Goal: Task Accomplishment & Management: Manage account settings

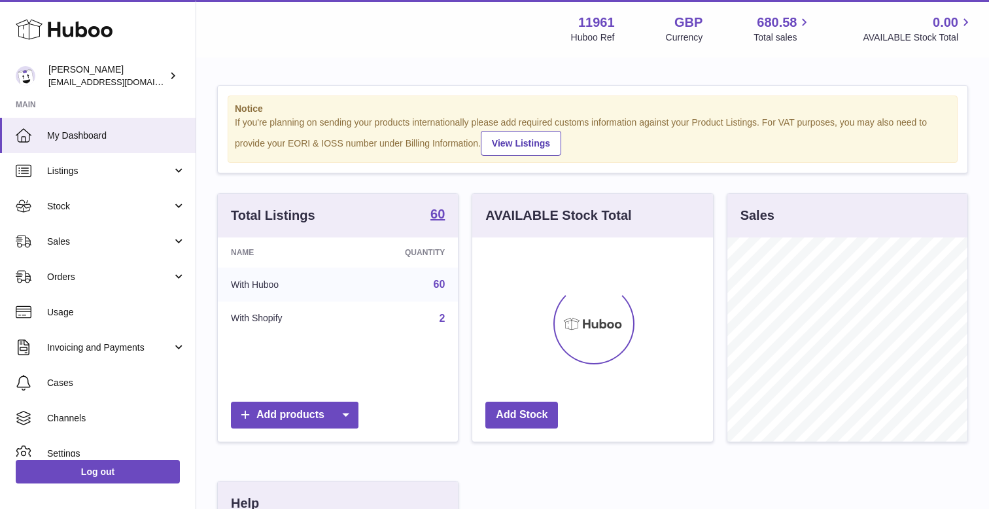
scroll to position [204, 240]
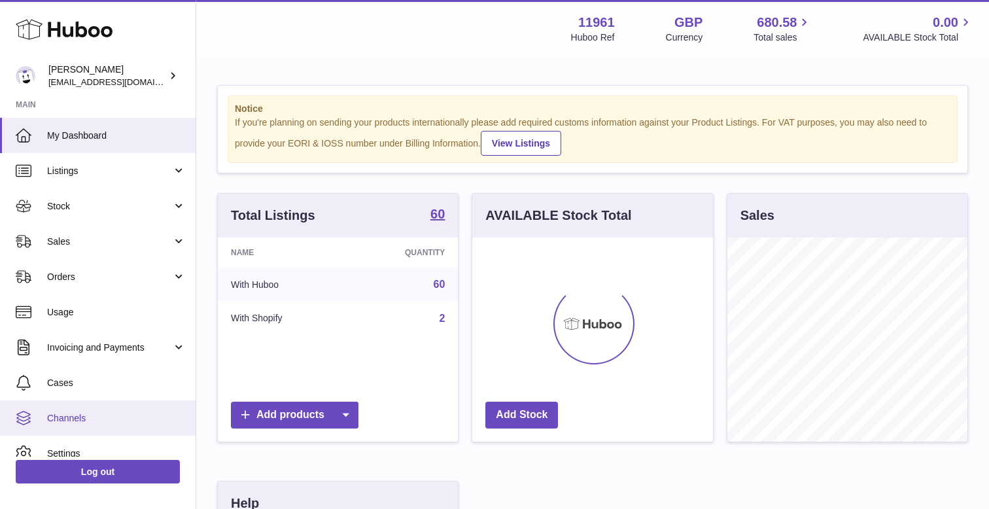
click at [69, 410] on link "Channels" at bounding box center [97, 417] width 195 height 35
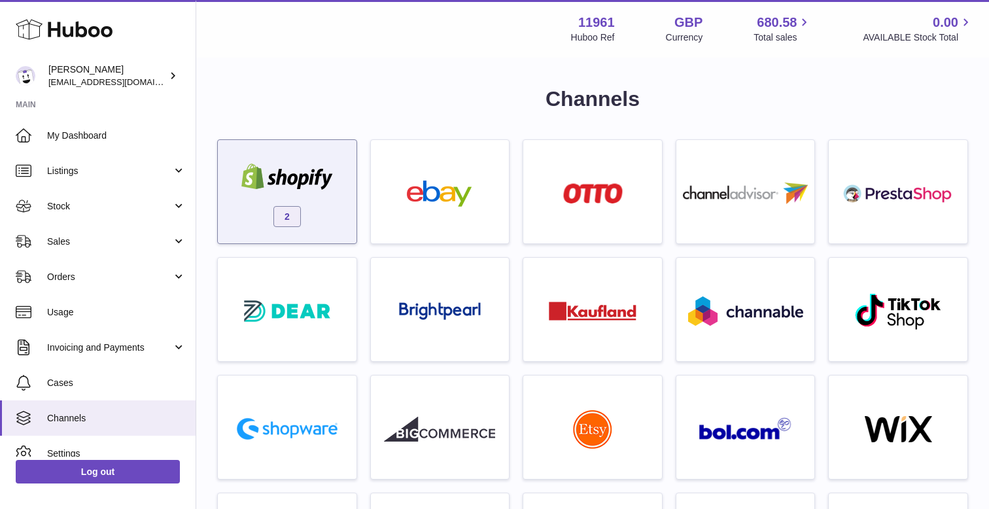
click at [290, 175] on img at bounding box center [286, 176] width 111 height 26
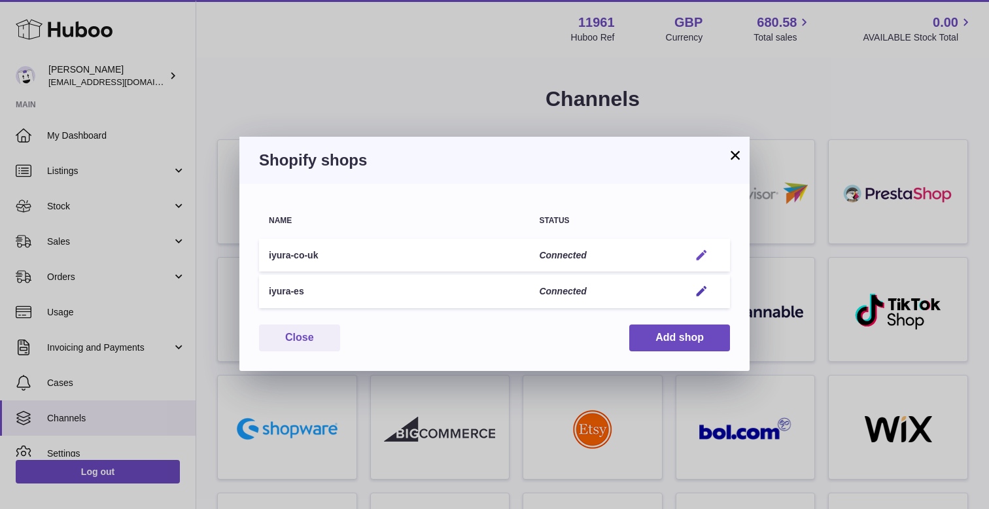
click at [703, 252] on em "button" at bounding box center [701, 255] width 14 height 14
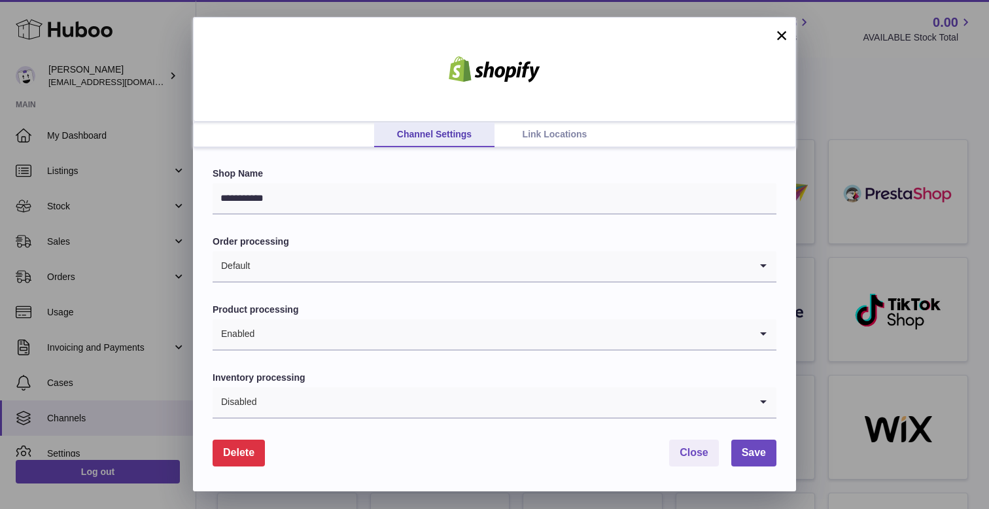
click at [562, 136] on link "Link Locations" at bounding box center [554, 134] width 120 height 25
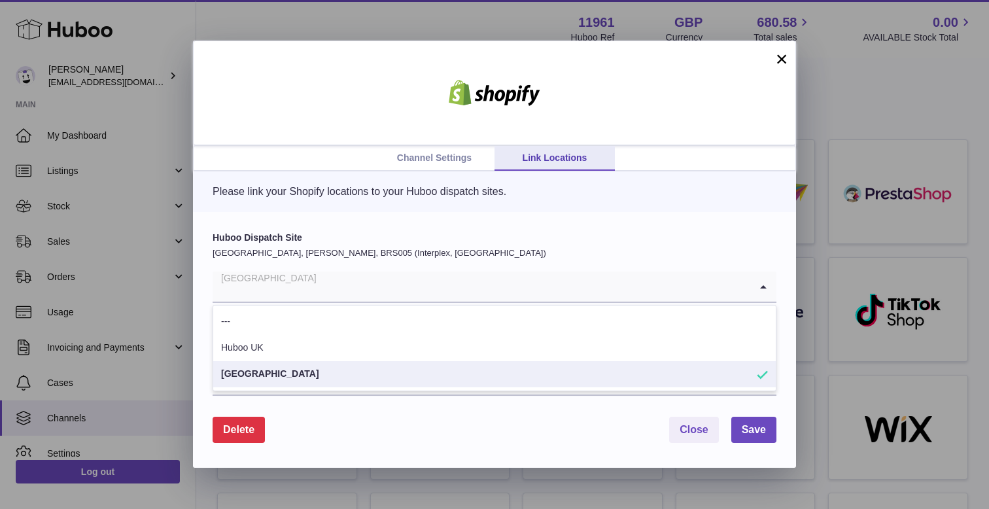
click at [412, 294] on input "Search for option" at bounding box center [480, 286] width 537 height 30
click at [331, 209] on div "Please link your Shopify locations to your Huboo dispatch sites." at bounding box center [494, 191] width 603 height 41
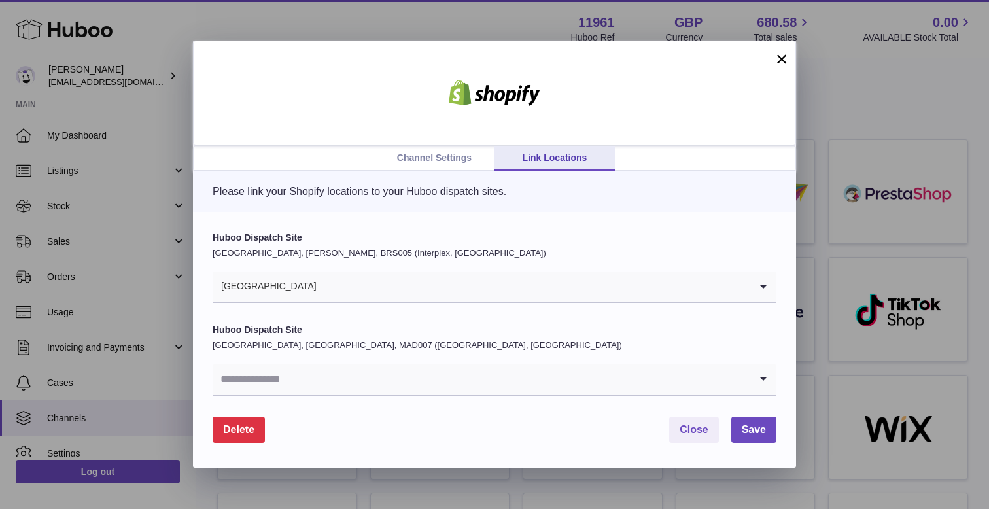
click at [426, 147] on link "Channel Settings" at bounding box center [434, 158] width 120 height 25
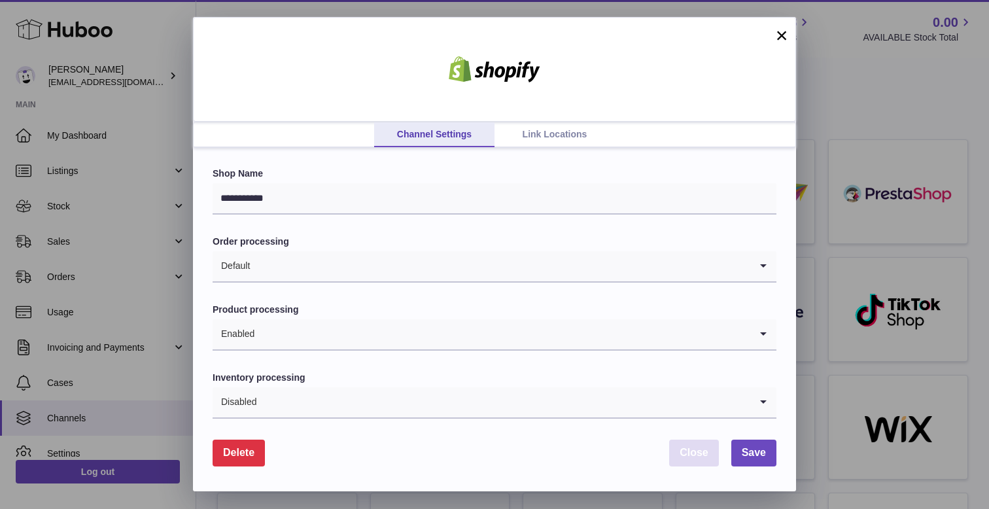
click at [688, 447] on span "Close" at bounding box center [693, 452] width 29 height 11
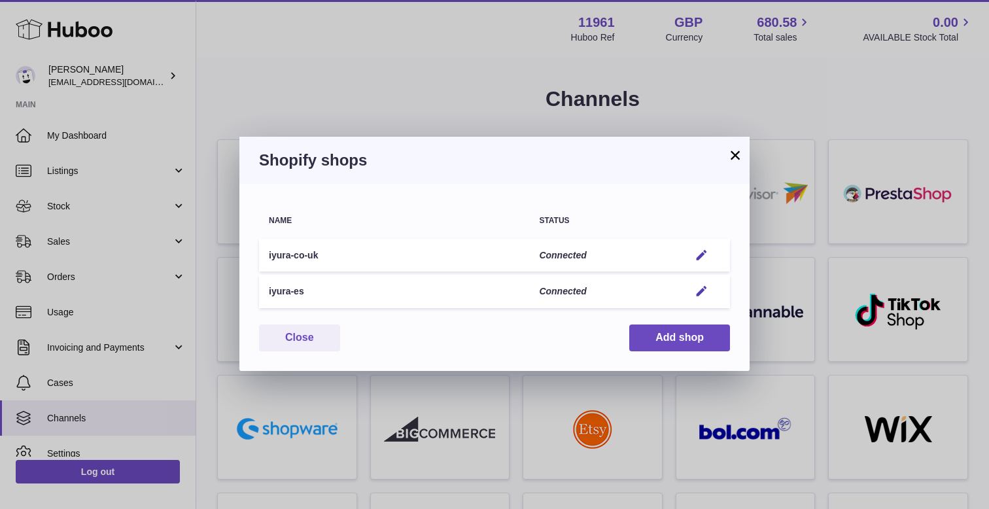
click at [702, 299] on td "Edit" at bounding box center [704, 291] width 50 height 33
click at [702, 286] on em "button" at bounding box center [701, 291] width 14 height 14
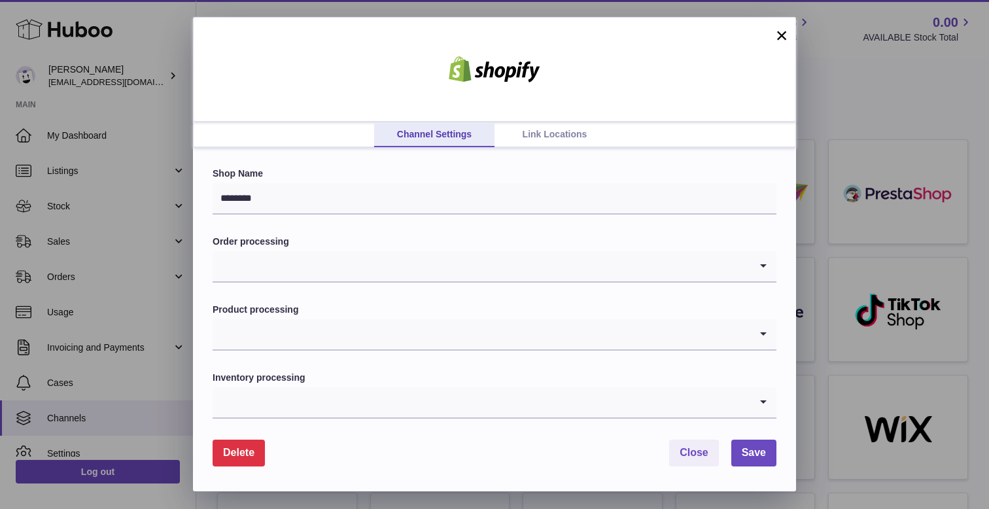
click at [544, 131] on link "Link Locations" at bounding box center [554, 134] width 120 height 25
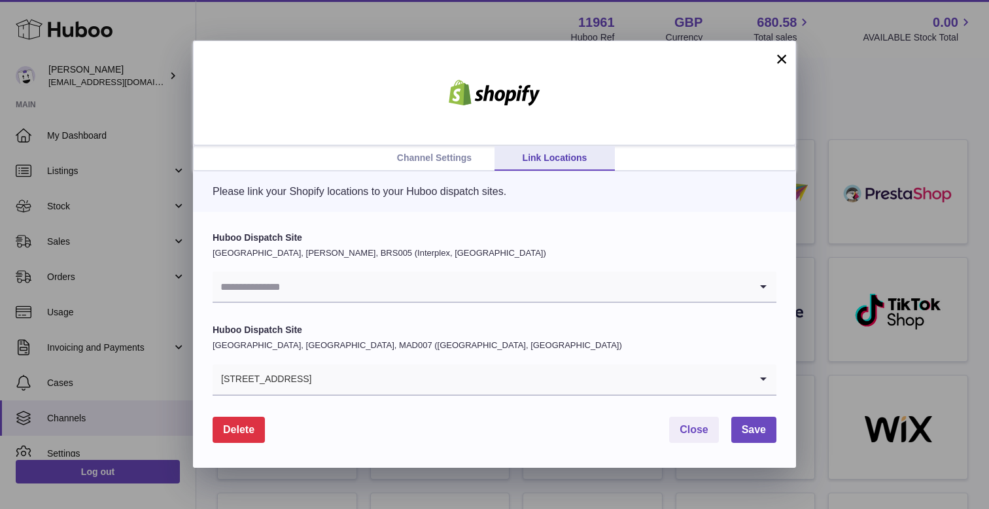
click at [777, 54] on button "×" at bounding box center [781, 59] width 16 height 16
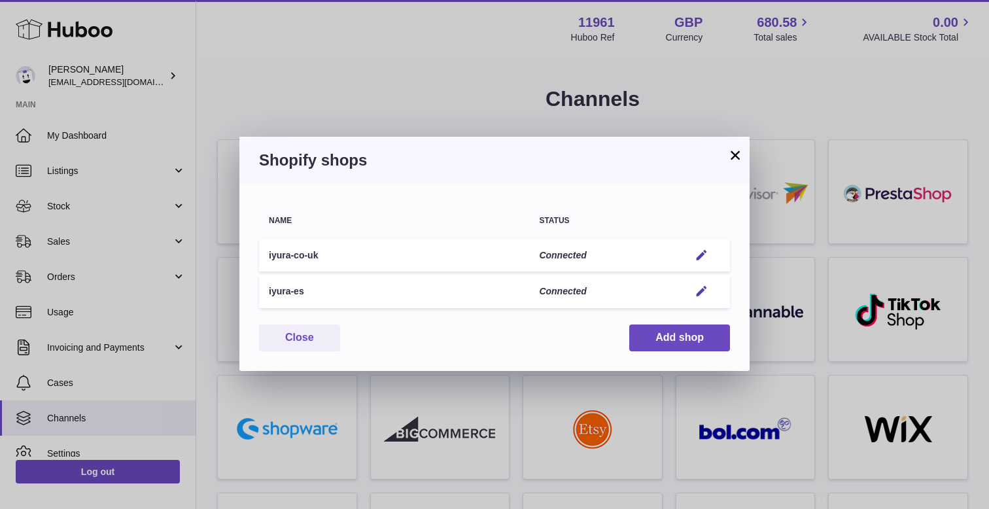
click at [742, 160] on button "×" at bounding box center [735, 155] width 16 height 16
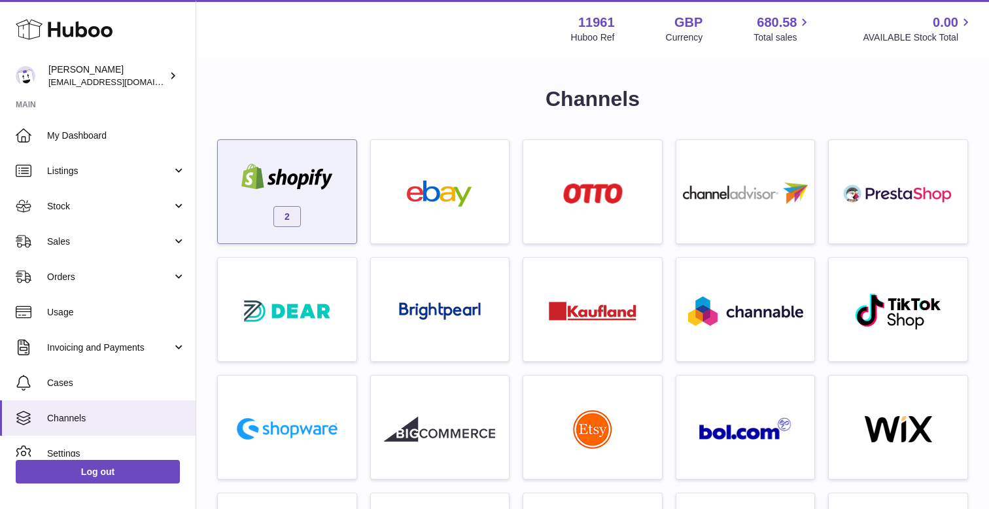
click at [292, 186] on img at bounding box center [286, 176] width 111 height 26
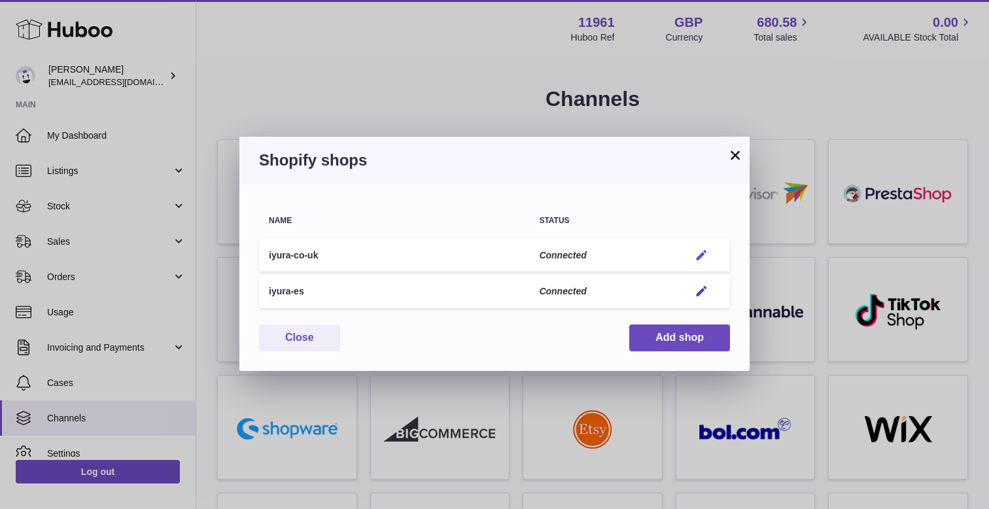
click at [700, 256] on em "button" at bounding box center [701, 255] width 14 height 14
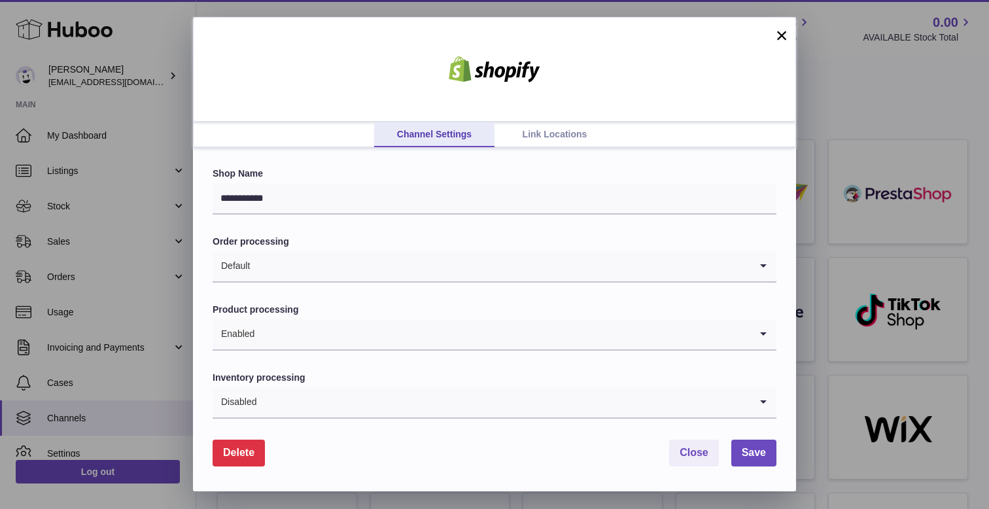
click at [551, 133] on link "Link Locations" at bounding box center [554, 134] width 120 height 25
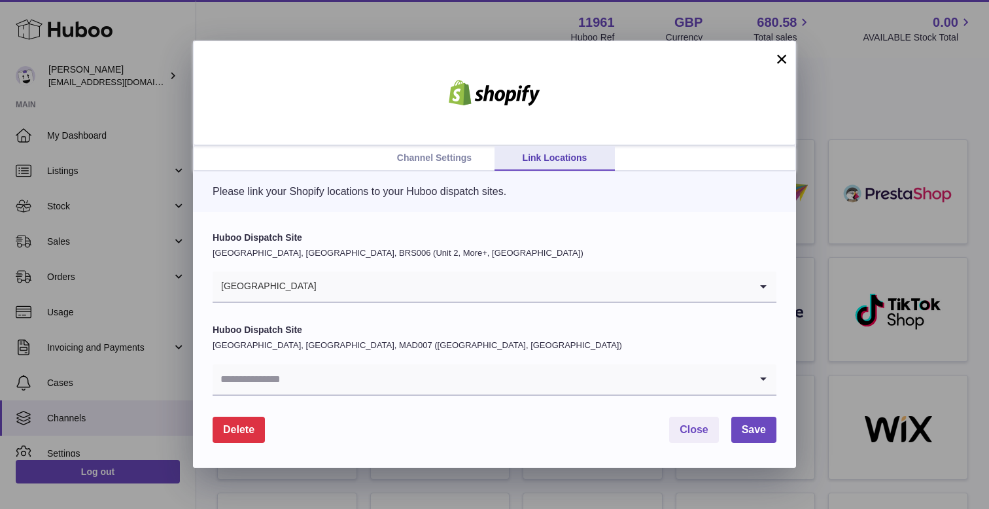
click at [464, 279] on input "Search for option" at bounding box center [533, 286] width 433 height 30
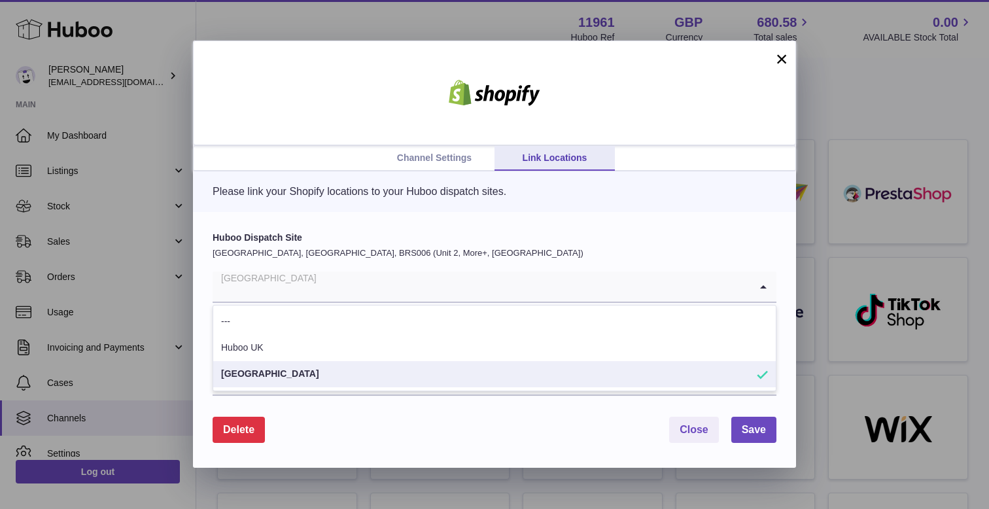
click at [355, 378] on li "International Plaza Singapore" at bounding box center [494, 374] width 562 height 26
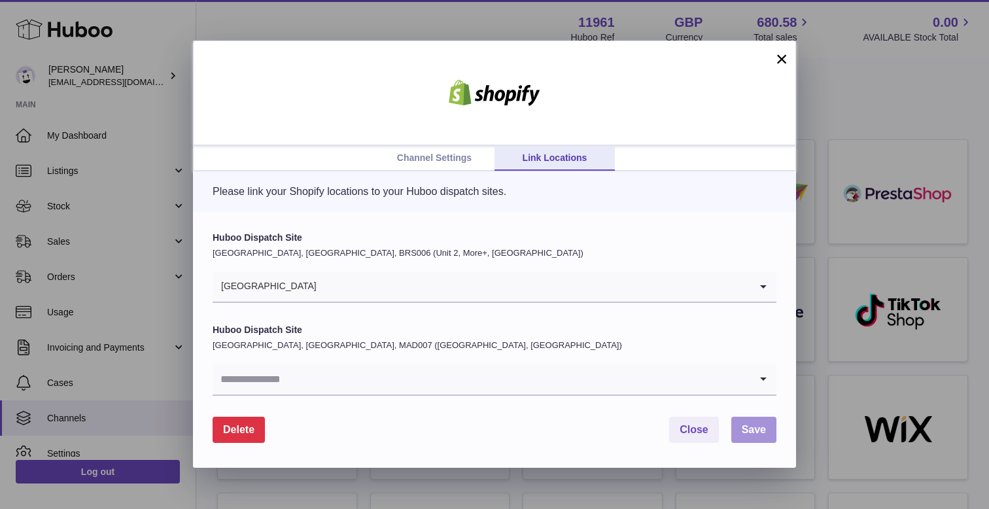
click at [754, 422] on button "Save" at bounding box center [753, 429] width 45 height 27
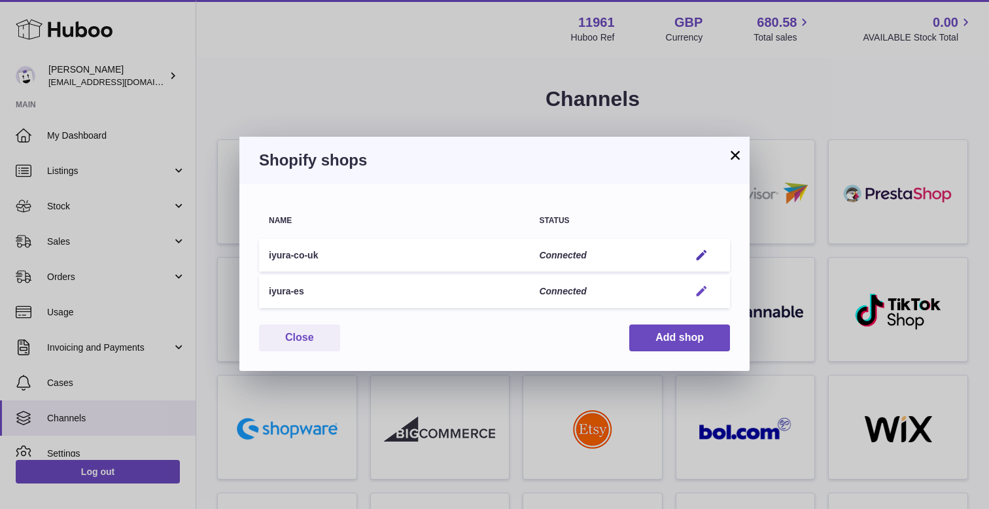
click at [700, 292] on em "button" at bounding box center [701, 291] width 14 height 14
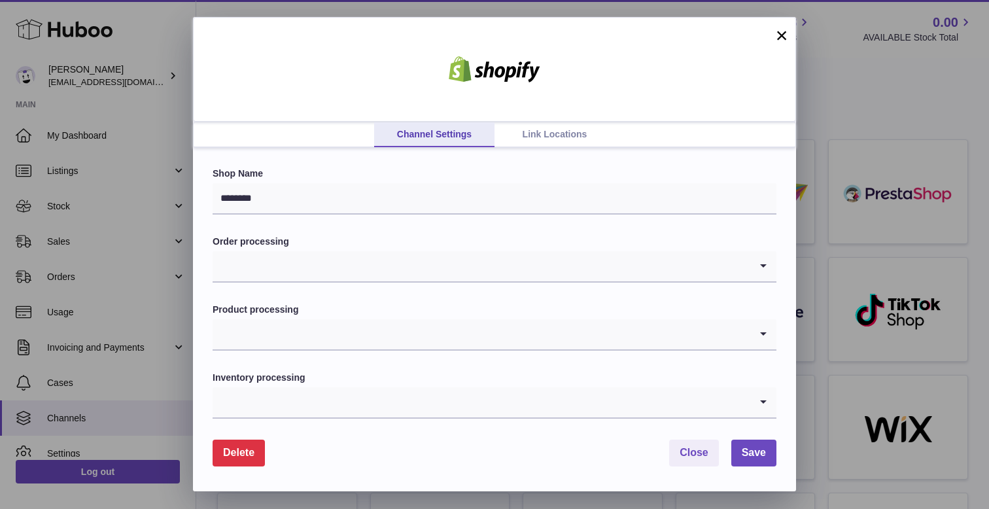
click at [551, 133] on link "Link Locations" at bounding box center [554, 134] width 120 height 25
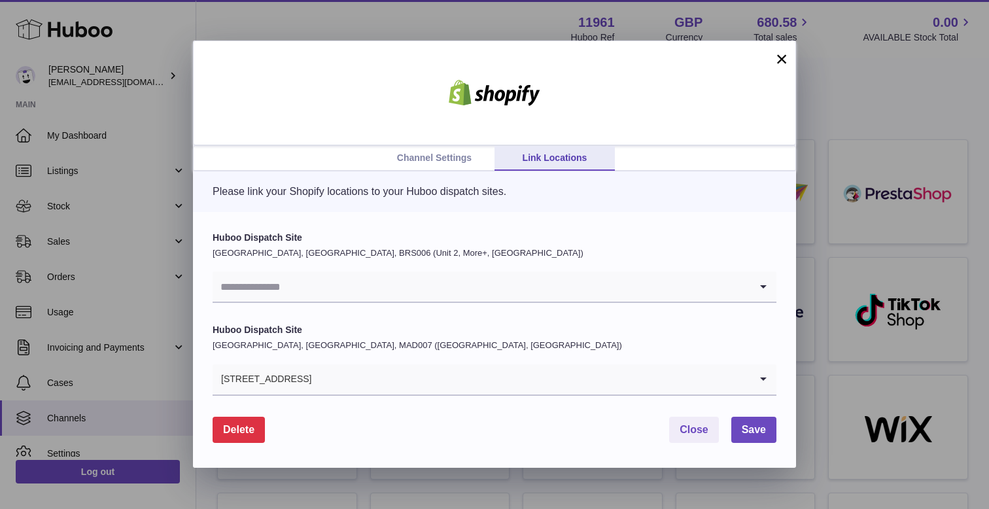
click at [785, 58] on button "×" at bounding box center [781, 59] width 16 height 16
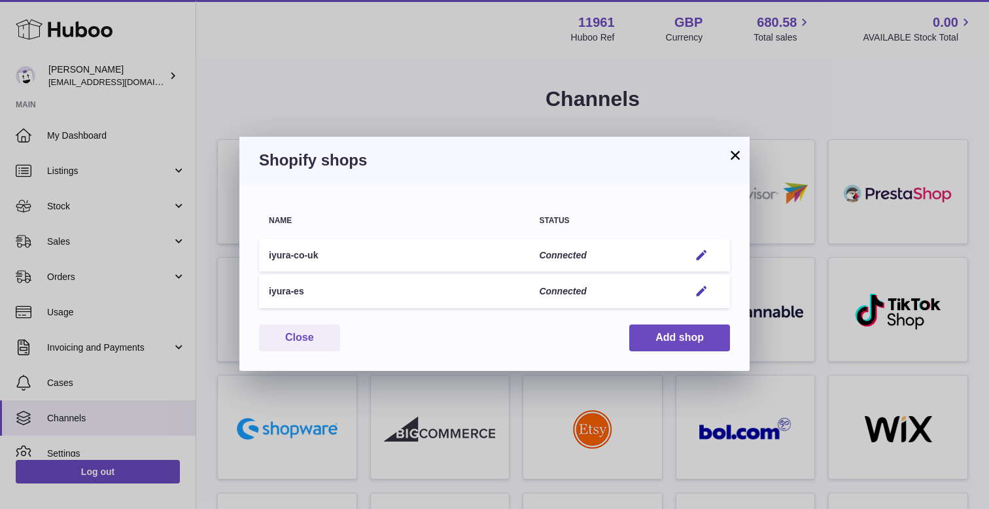
click at [731, 160] on button "×" at bounding box center [735, 155] width 16 height 16
